Goal: Check status

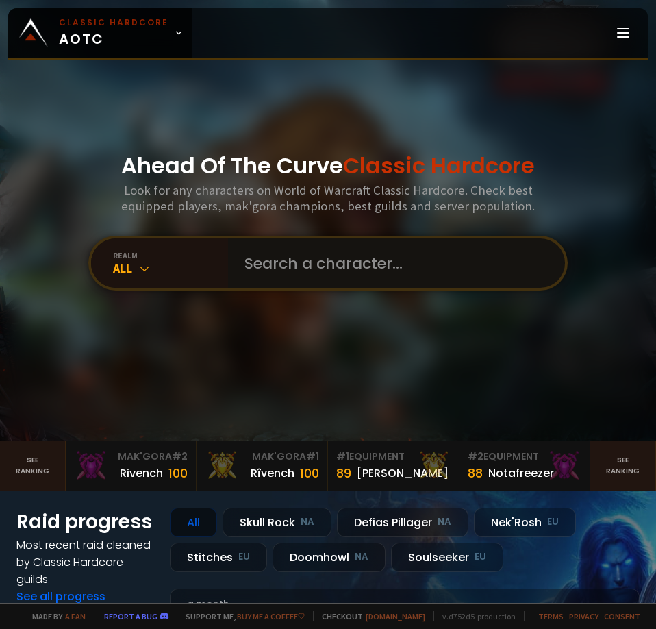
click at [404, 270] on input "text" at bounding box center [392, 262] width 312 height 49
type input "hemafury"
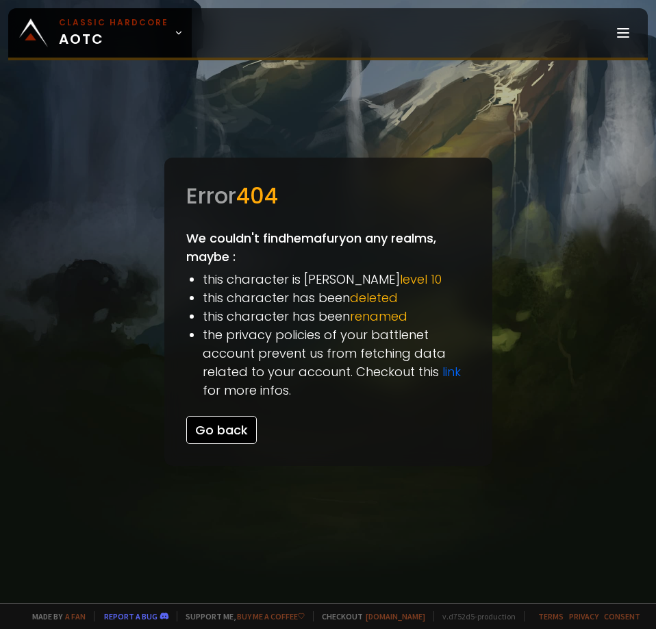
click at [245, 426] on button "Go back" at bounding box center [221, 430] width 71 height 28
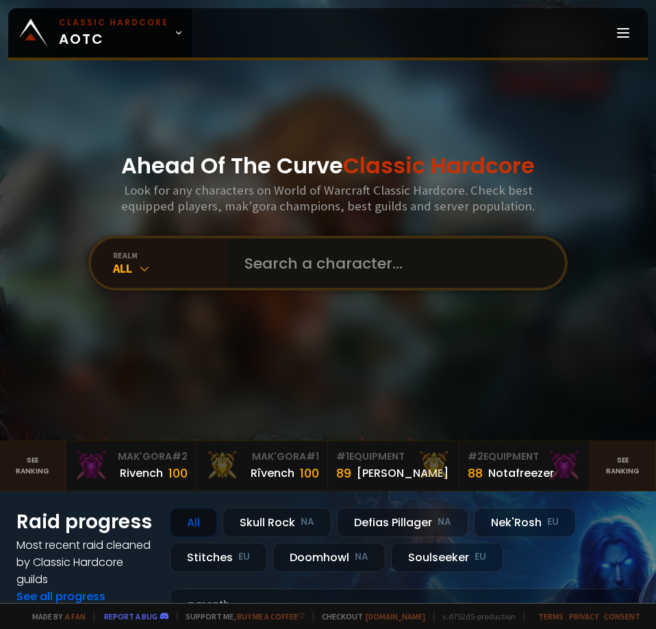
click at [294, 286] on input "text" at bounding box center [392, 262] width 312 height 49
type input "hemafury"
